Goal: Information Seeking & Learning: Learn about a topic

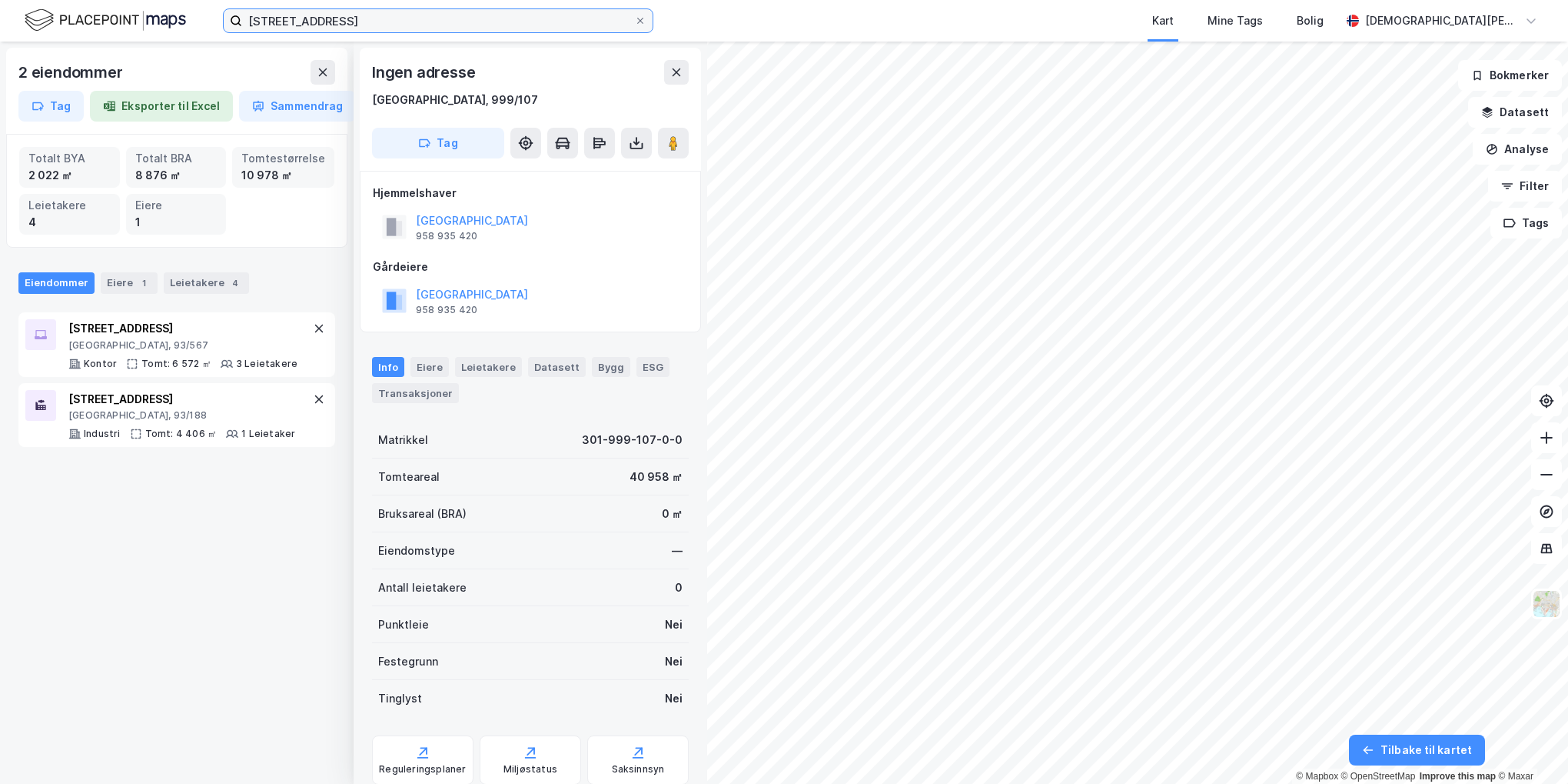
click at [419, 18] on input "[STREET_ADDRESS]" at bounding box center [438, 21] width 392 height 23
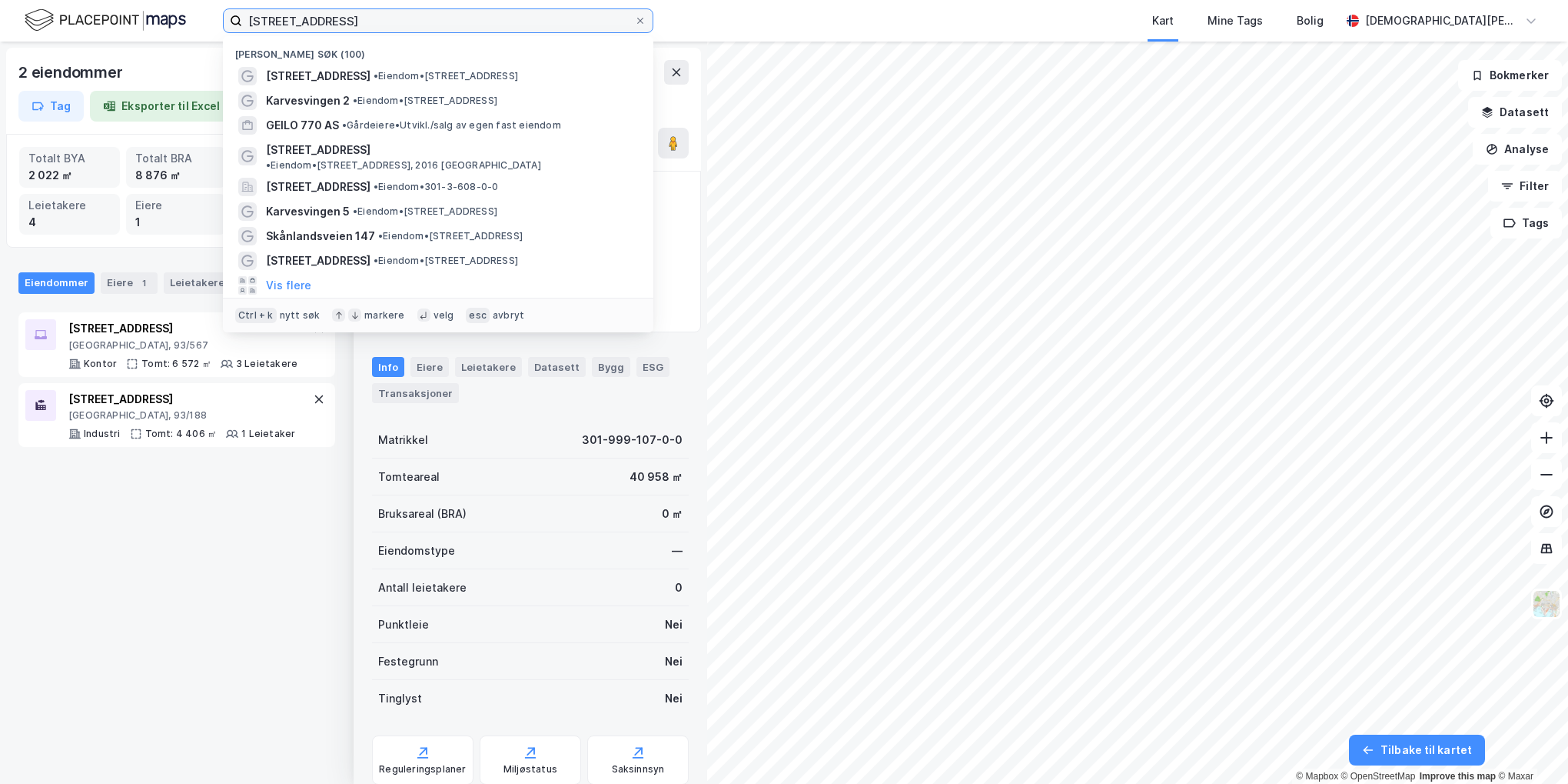
click at [420, 18] on input "[STREET_ADDRESS]" at bounding box center [438, 21] width 392 height 23
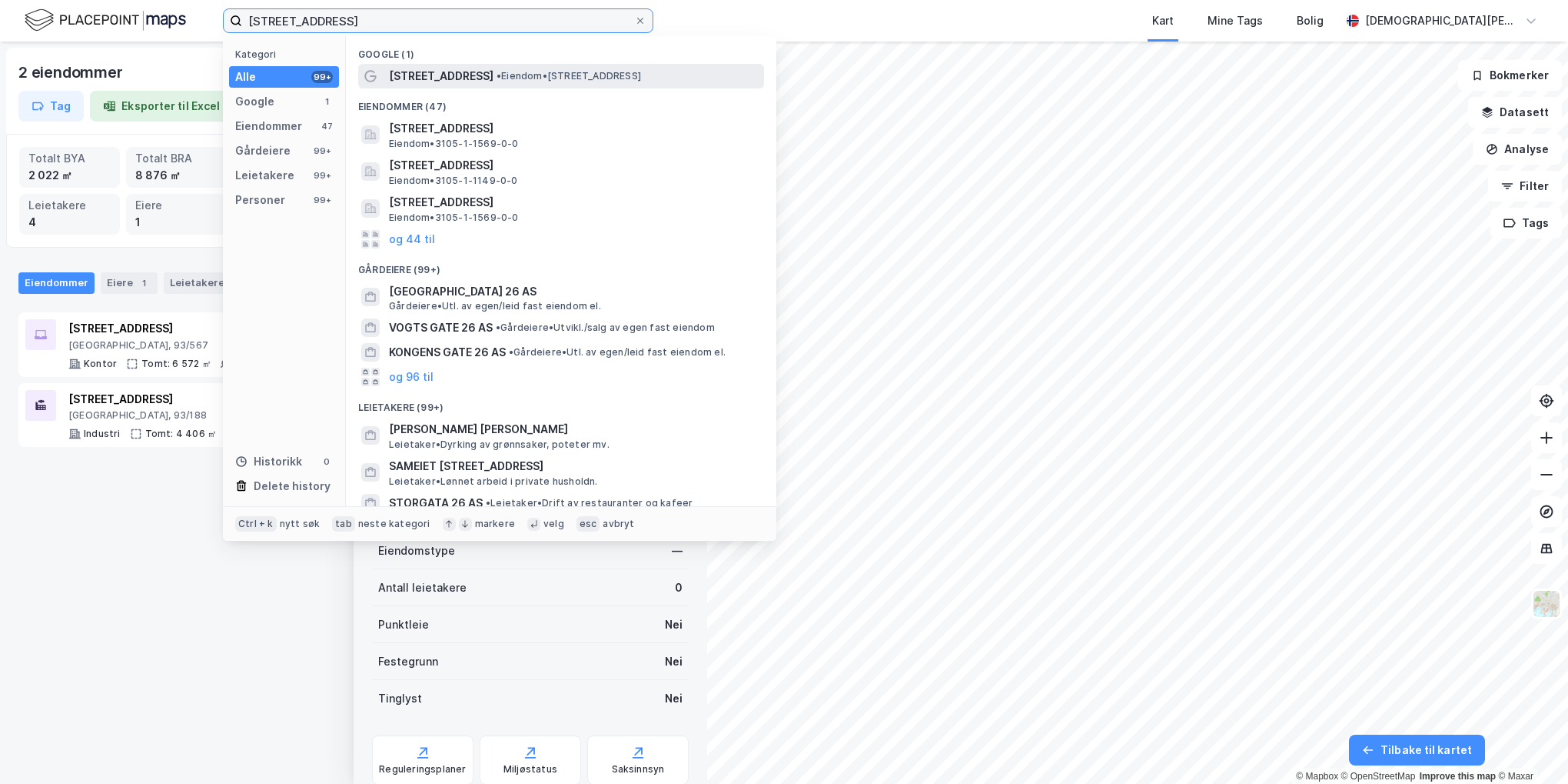
type input "[STREET_ADDRESS]"
click at [496, 76] on span "• Eiendom • [STREET_ADDRESS]" at bounding box center [568, 76] width 145 height 13
